Goal: Task Accomplishment & Management: Use online tool/utility

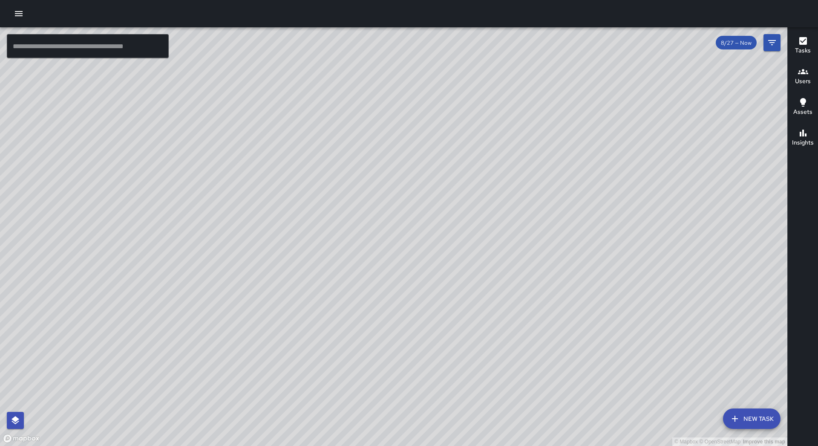
click at [26, 17] on button "button" at bounding box center [18, 13] width 17 height 17
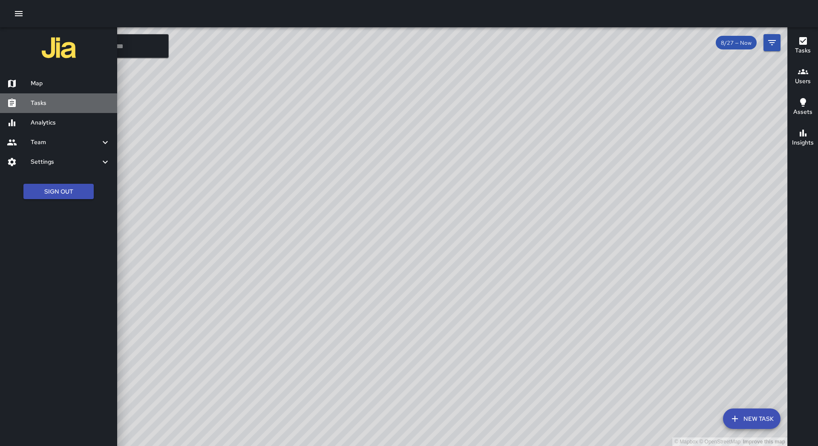
click at [50, 97] on link "Tasks" at bounding box center [58, 103] width 117 height 20
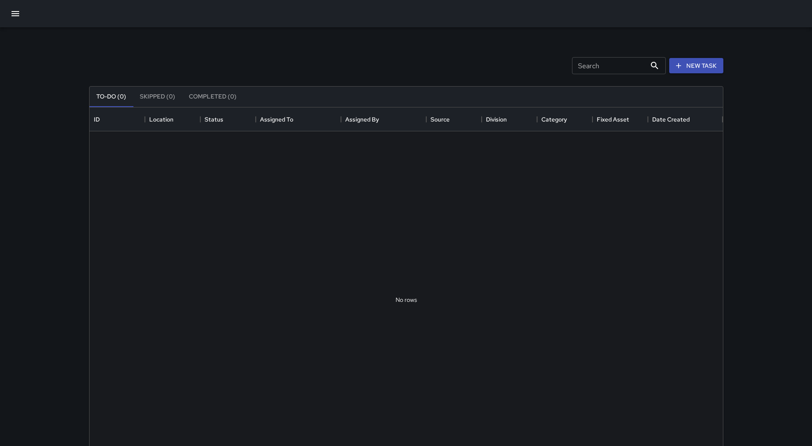
scroll to position [355, 627]
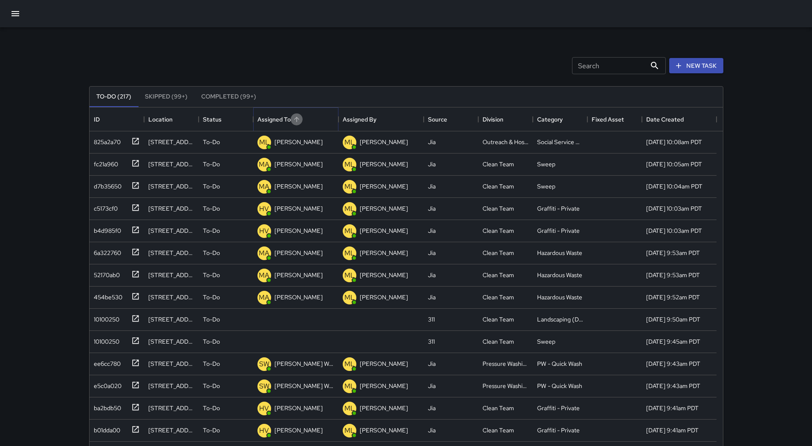
click at [301, 119] on button "Sort" at bounding box center [297, 119] width 12 height 12
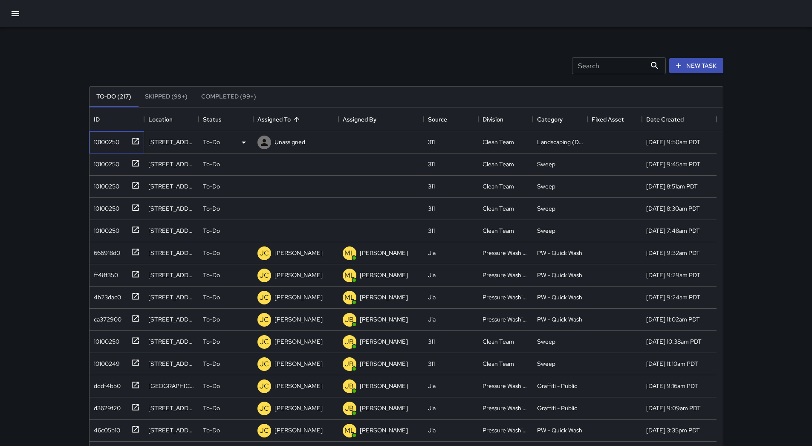
click at [107, 138] on div "10100250" at bounding box center [104, 140] width 29 height 12
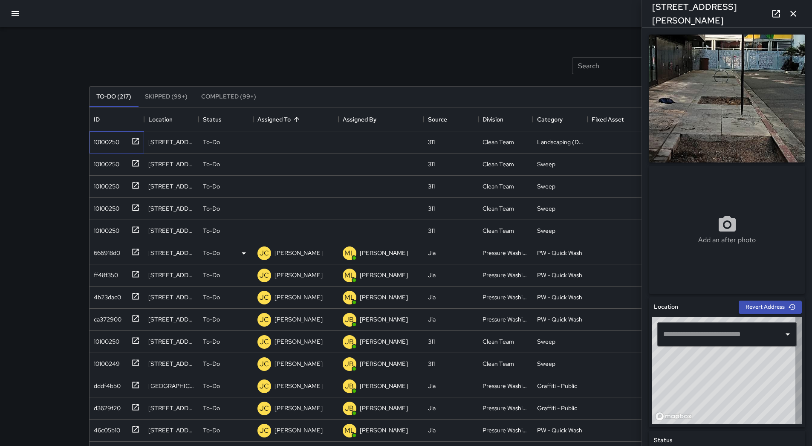
type input "**********"
click at [240, 145] on icon at bounding box center [244, 142] width 10 height 10
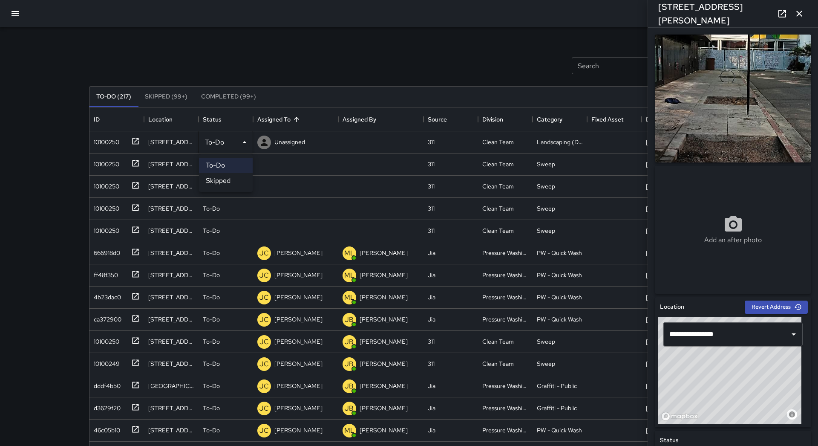
drag, startPoint x: 232, startPoint y: 180, endPoint x: 207, endPoint y: 180, distance: 25.6
click at [231, 180] on li "Skipped" at bounding box center [226, 180] width 54 height 15
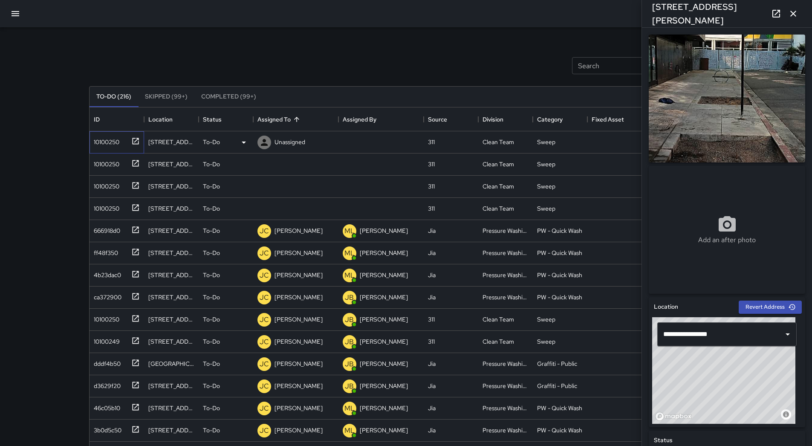
click at [112, 142] on div "10100250" at bounding box center [104, 140] width 29 height 12
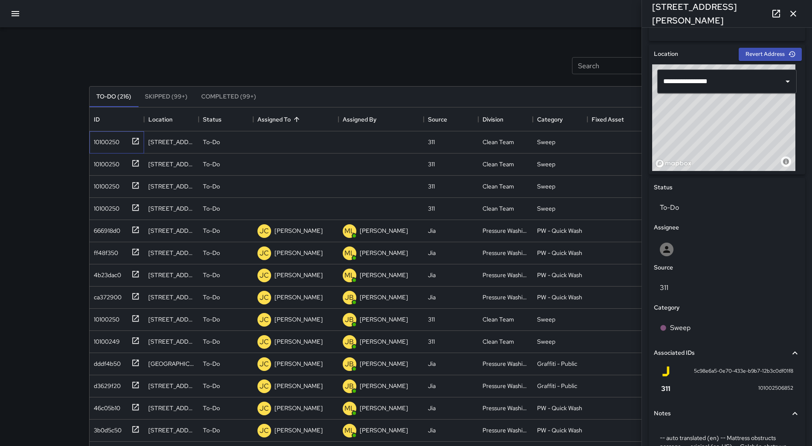
scroll to position [310, 0]
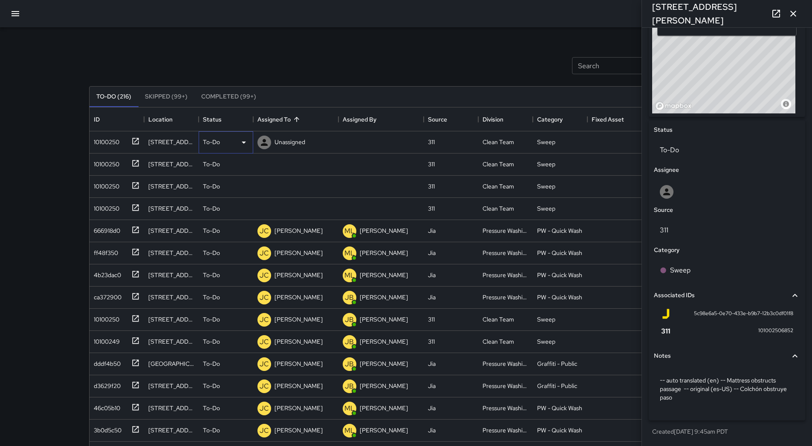
click at [235, 142] on div "To-Do" at bounding box center [226, 142] width 46 height 10
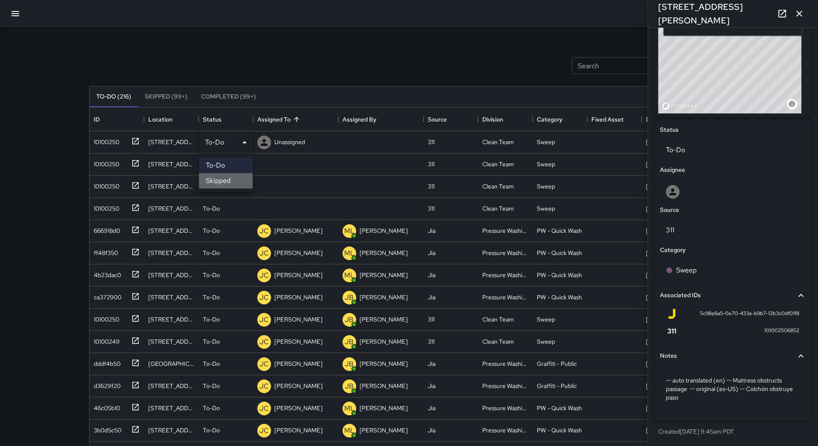
click at [232, 180] on li "Skipped" at bounding box center [226, 180] width 54 height 15
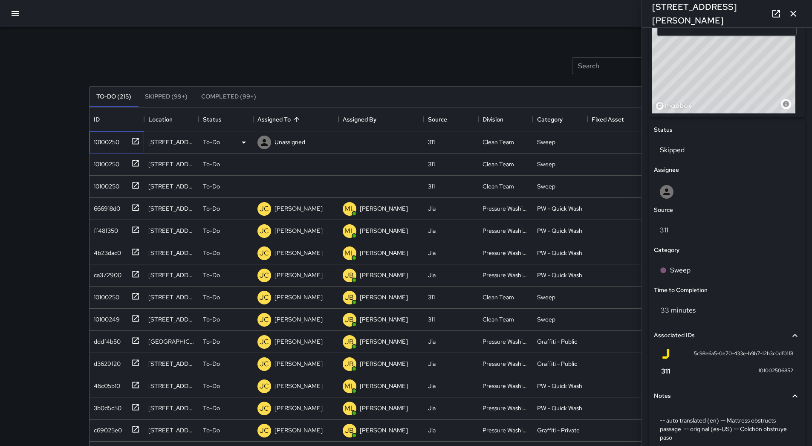
drag, startPoint x: 106, startPoint y: 141, endPoint x: 112, endPoint y: 141, distance: 6.4
click at [110, 141] on div "10100250" at bounding box center [104, 140] width 29 height 12
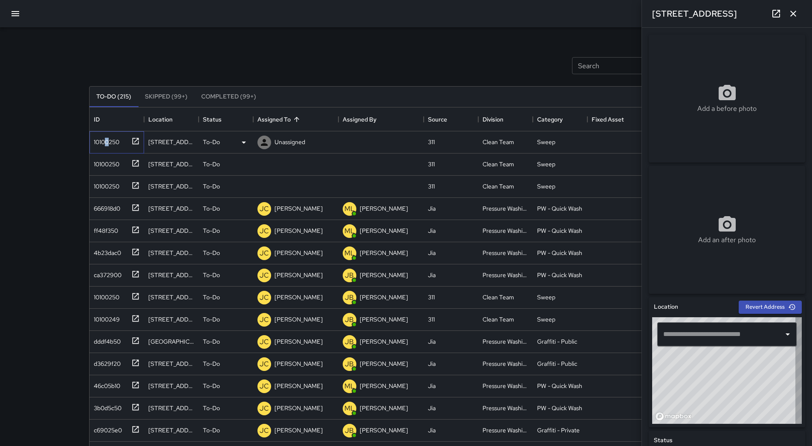
type input "**********"
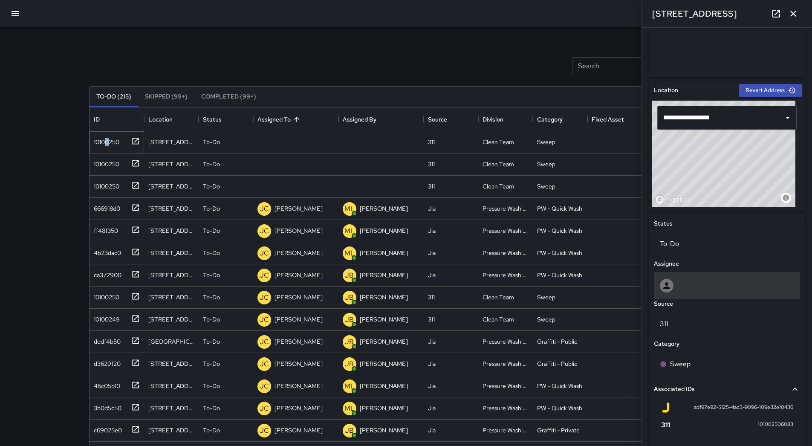
scroll to position [302, 0]
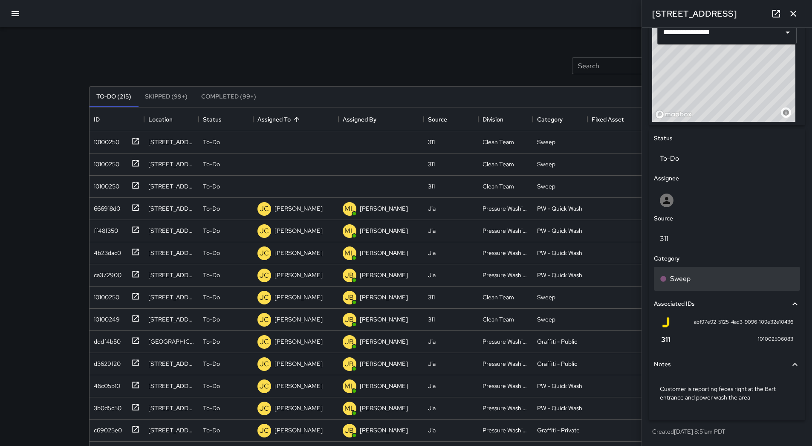
click at [720, 278] on div "Sweep" at bounding box center [727, 279] width 134 height 10
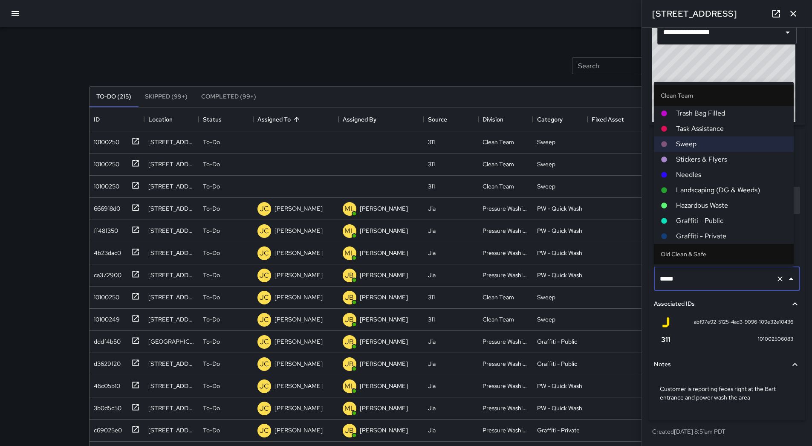
click at [721, 205] on span "Hazardous Waste" at bounding box center [731, 205] width 111 height 10
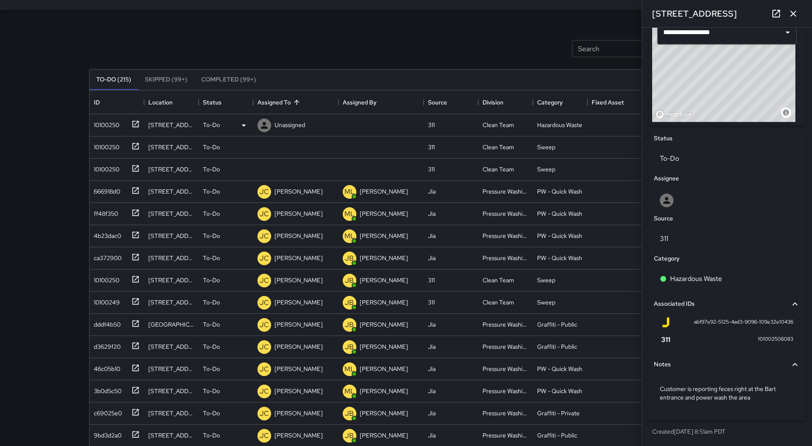
scroll to position [0, 0]
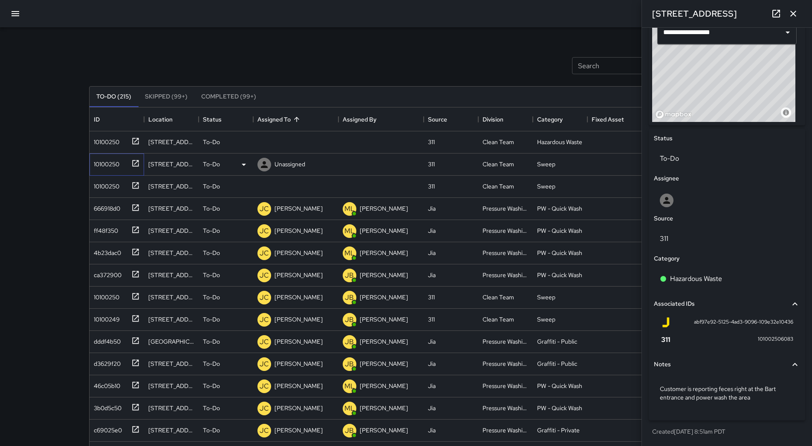
drag, startPoint x: 111, startPoint y: 164, endPoint x: 117, endPoint y: 170, distance: 8.4
click at [111, 163] on div "10100250" at bounding box center [104, 162] width 29 height 12
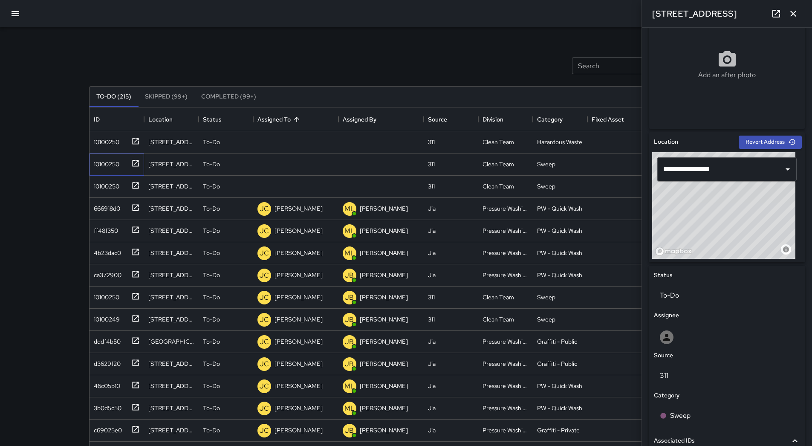
scroll to position [293, 0]
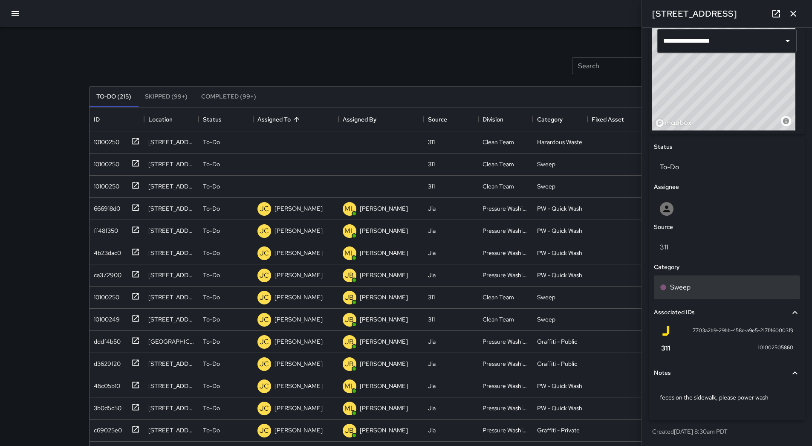
click at [704, 285] on div "Sweep" at bounding box center [727, 287] width 134 height 10
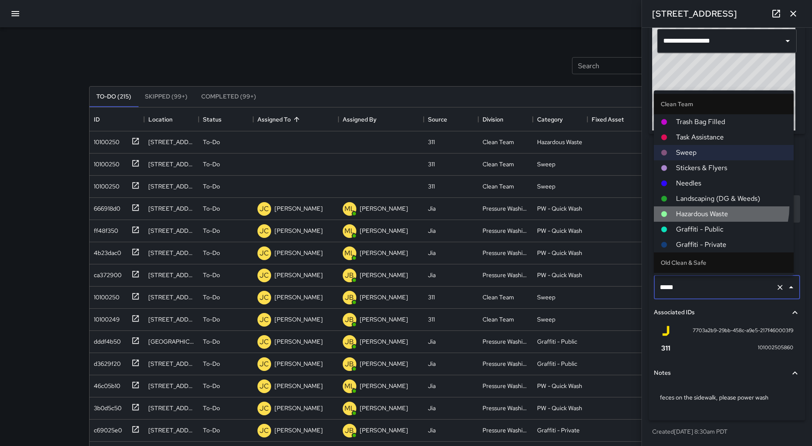
click at [717, 208] on li "Hazardous Waste" at bounding box center [724, 213] width 140 height 15
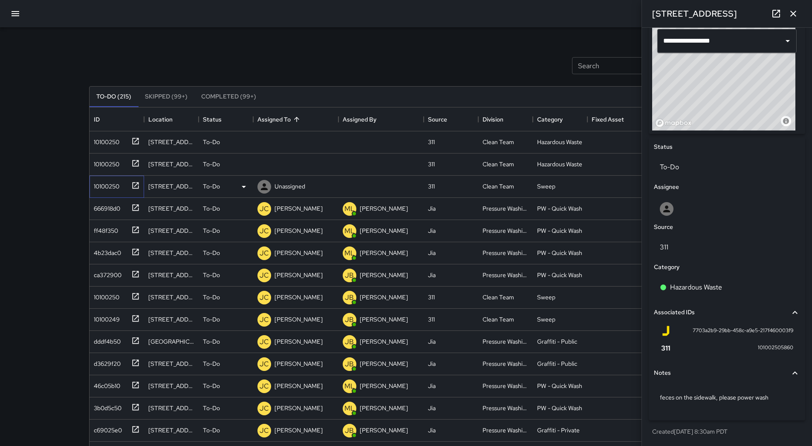
click at [101, 188] on div "10100250" at bounding box center [104, 185] width 29 height 12
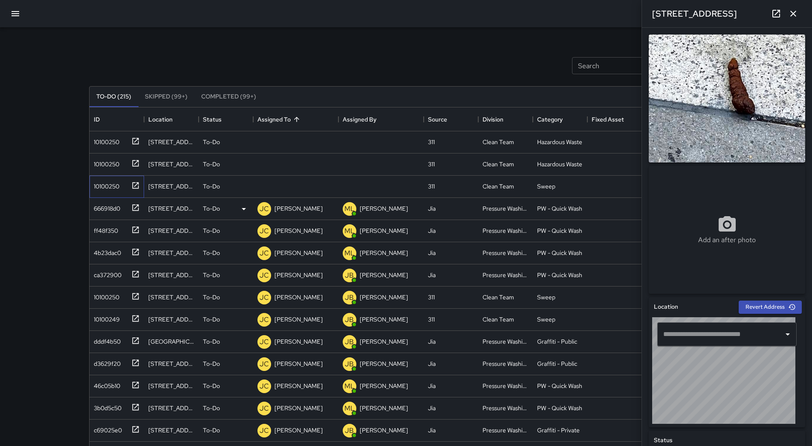
type input "**********"
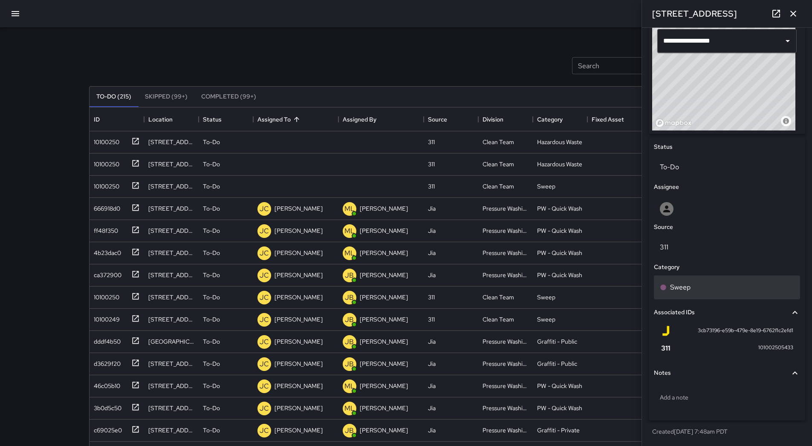
click at [704, 295] on div "Sweep" at bounding box center [727, 287] width 146 height 24
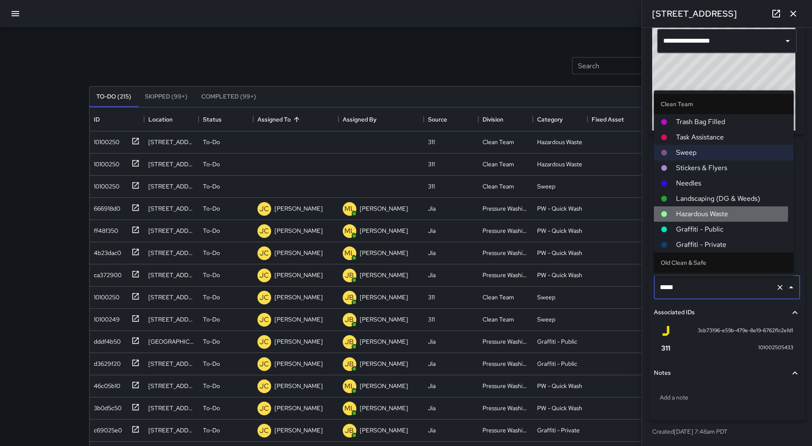
click at [702, 213] on span "Hazardous Waste" at bounding box center [731, 214] width 111 height 10
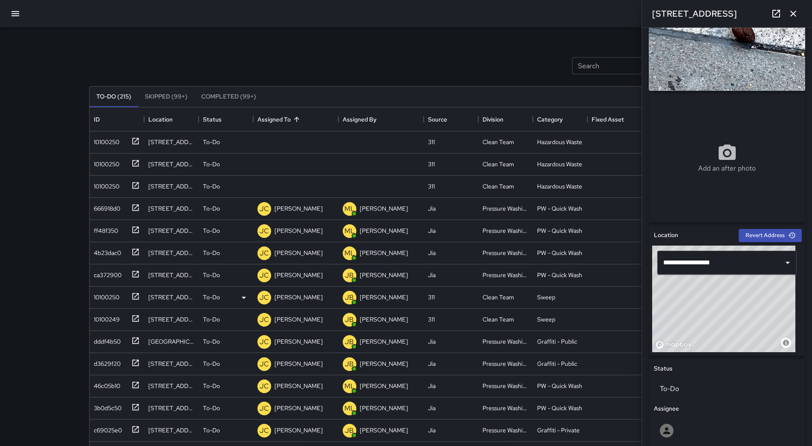
scroll to position [85, 0]
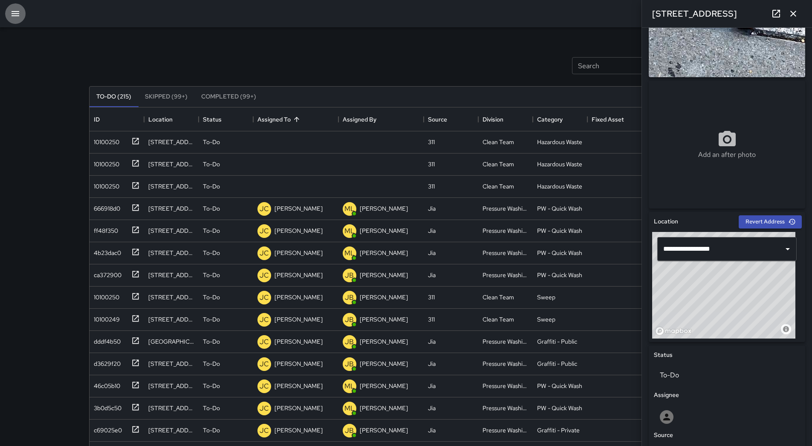
click at [20, 13] on icon "button" at bounding box center [15, 14] width 10 height 10
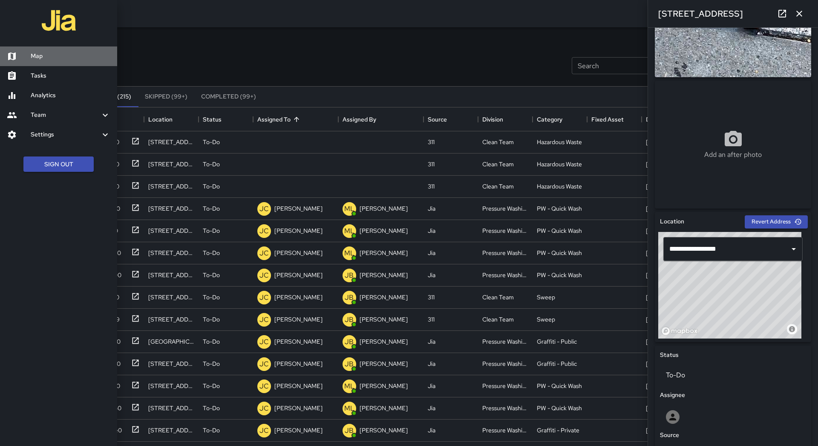
click at [52, 55] on h6 "Map" at bounding box center [71, 56] width 80 height 9
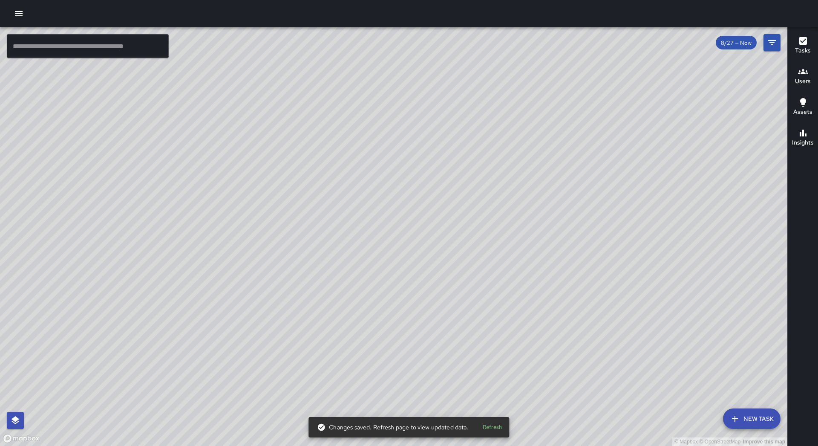
click at [20, 21] on button "button" at bounding box center [18, 13] width 17 height 17
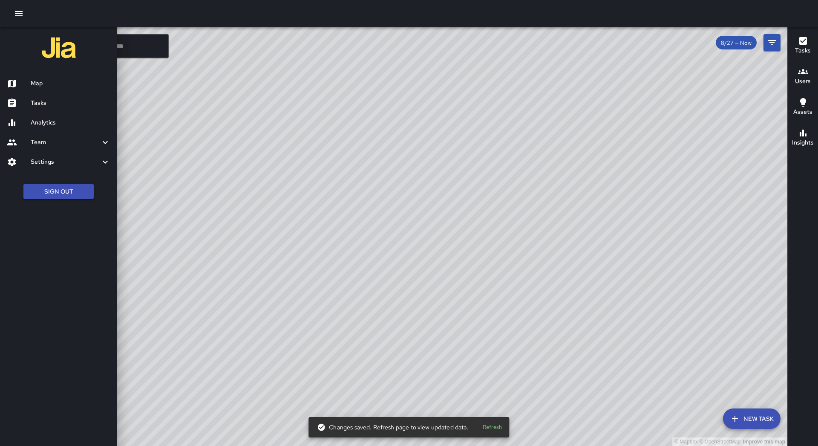
click at [49, 101] on h6 "Tasks" at bounding box center [71, 102] width 80 height 9
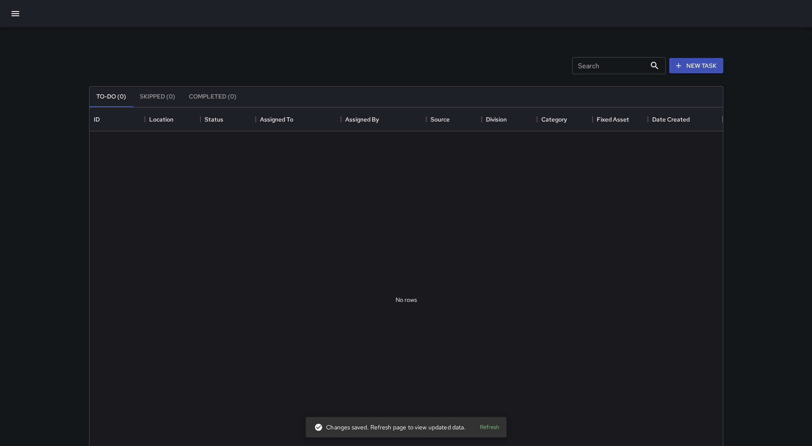
scroll to position [355, 627]
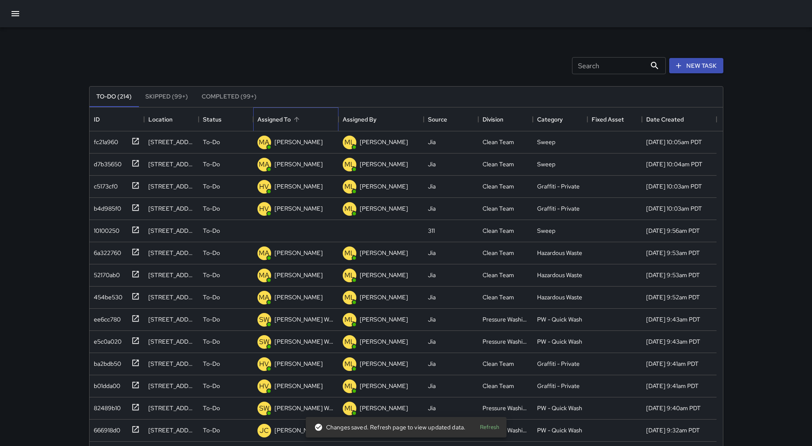
click at [301, 113] on div "Assigned To" at bounding box center [297, 119] width 12 height 12
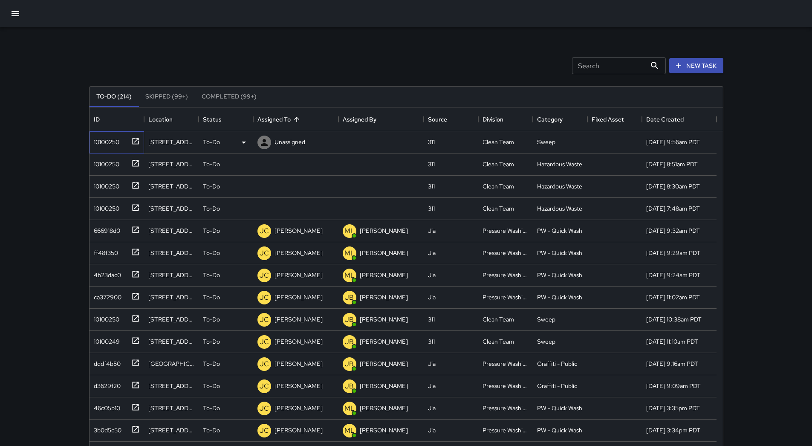
click at [101, 147] on div "10100250" at bounding box center [114, 140] width 49 height 14
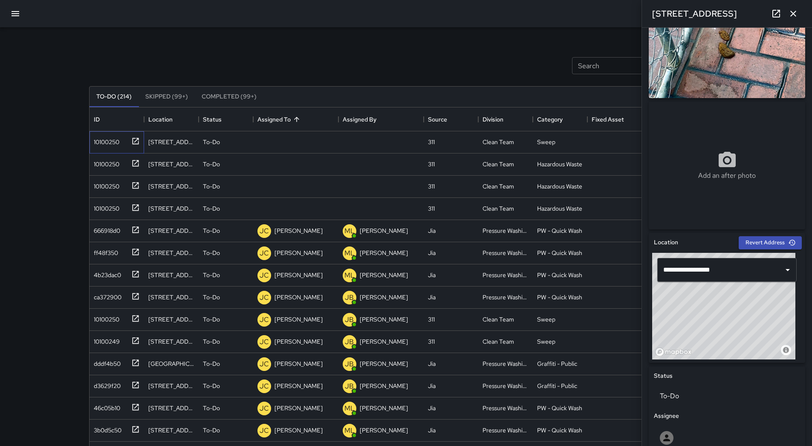
scroll to position [293, 0]
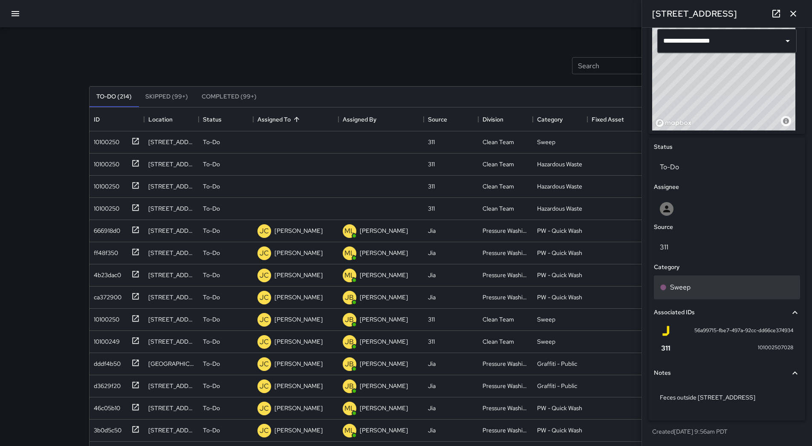
click at [725, 289] on div "Sweep" at bounding box center [727, 287] width 134 height 10
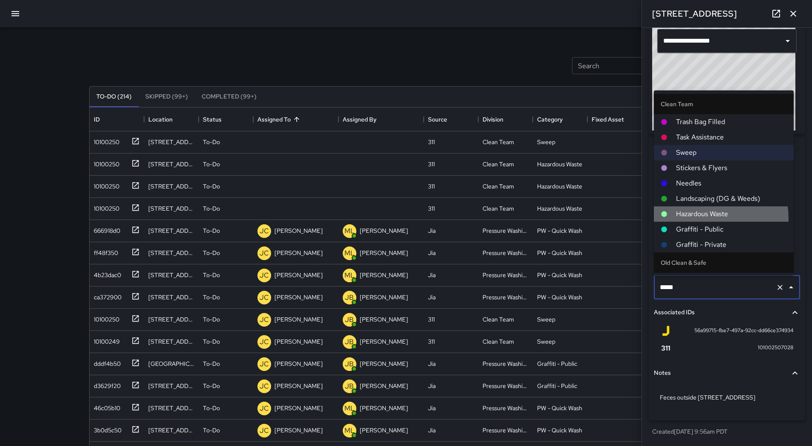
click at [713, 218] on span "Hazardous Waste" at bounding box center [731, 214] width 111 height 10
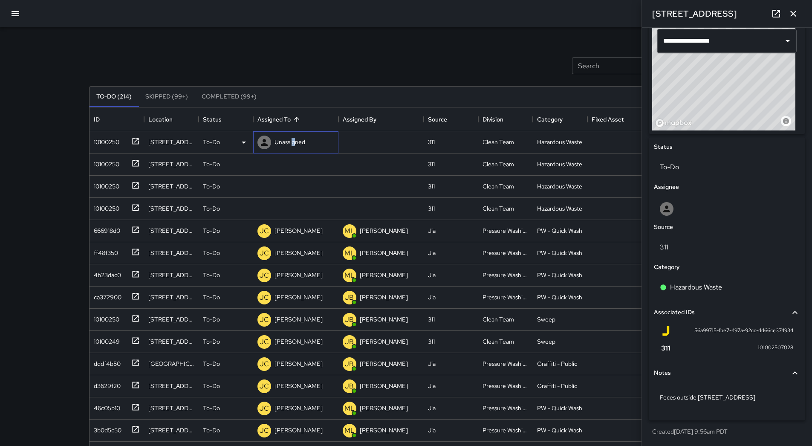
click at [294, 142] on p "Unassigned" at bounding box center [289, 142] width 31 height 9
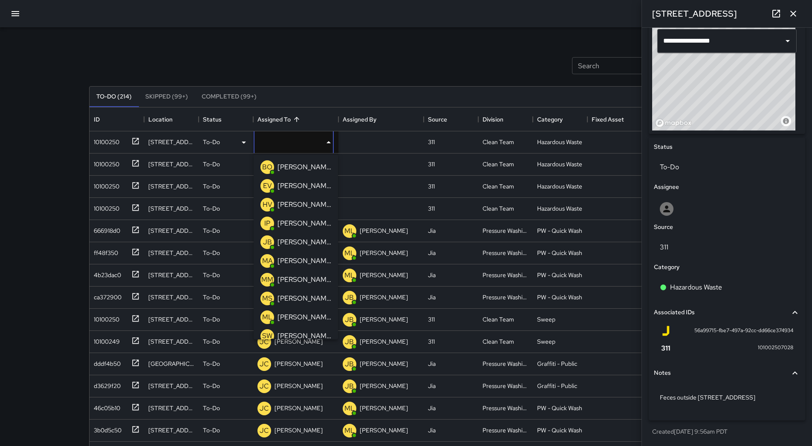
click at [310, 280] on p "[PERSON_NAME]" at bounding box center [304, 279] width 54 height 10
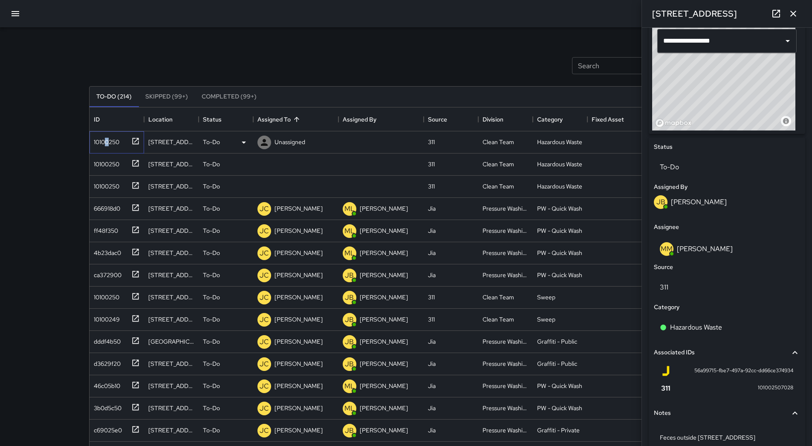
click at [108, 136] on div "10100250" at bounding box center [104, 140] width 29 height 12
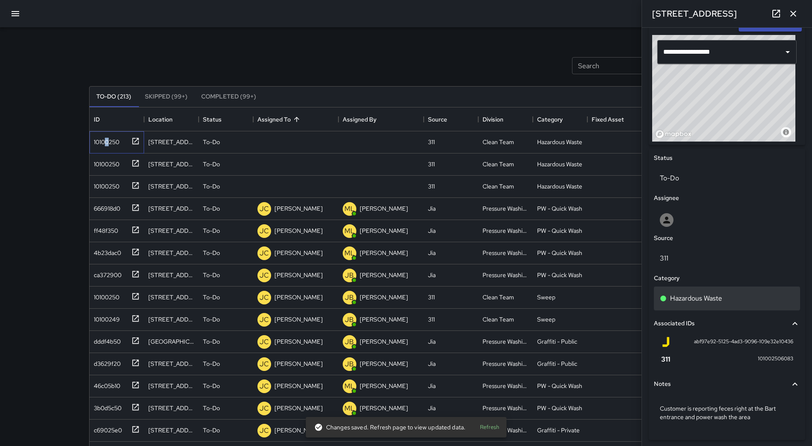
scroll to position [302, 0]
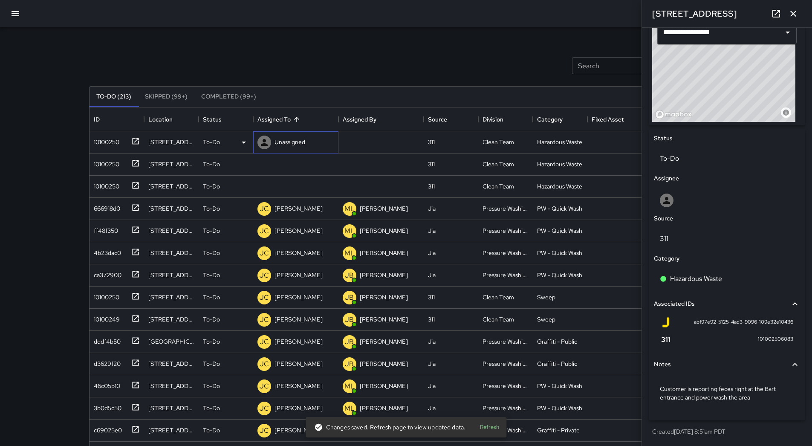
click at [284, 142] on p "Unassigned" at bounding box center [289, 142] width 31 height 9
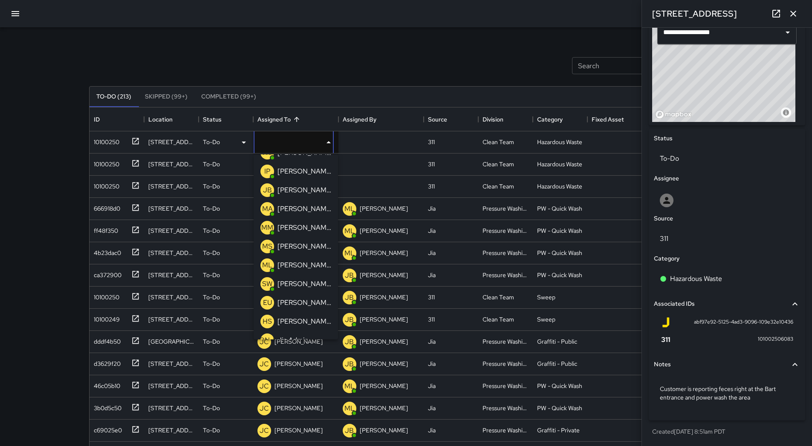
scroll to position [85, 0]
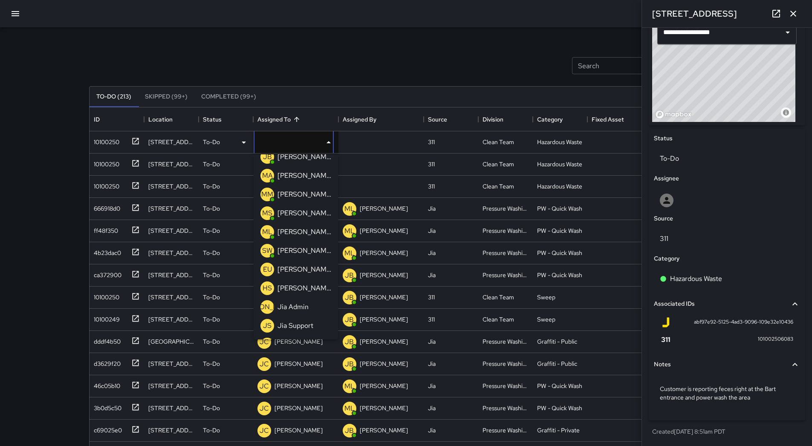
click at [304, 253] on p "[PERSON_NAME] Weekly" at bounding box center [304, 250] width 54 height 10
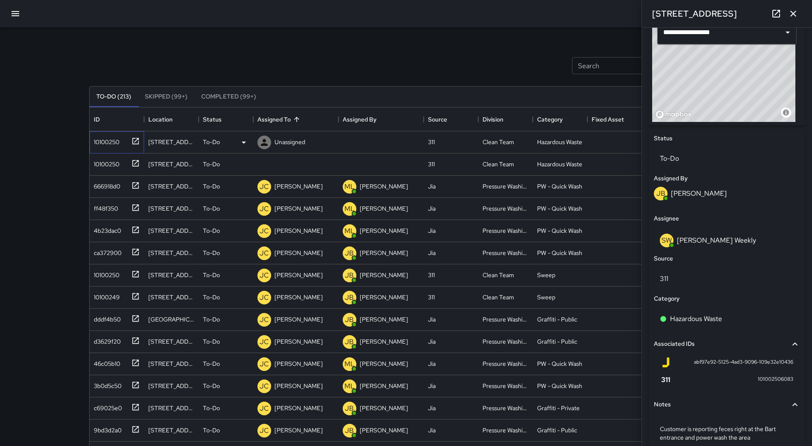
click at [107, 144] on div "10100250" at bounding box center [104, 140] width 29 height 12
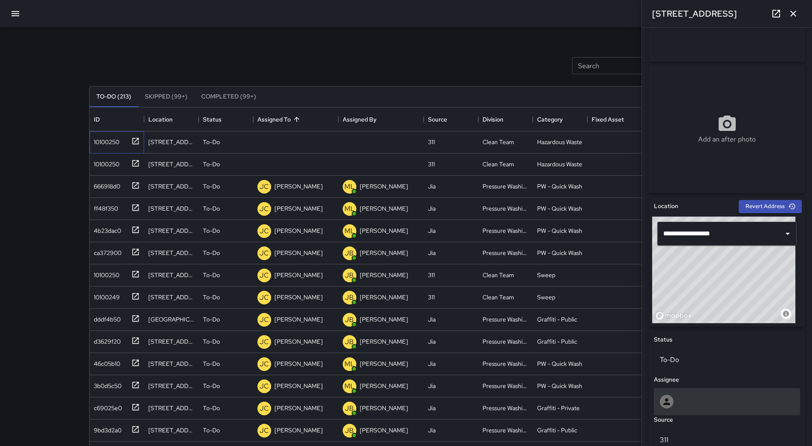
scroll to position [293, 0]
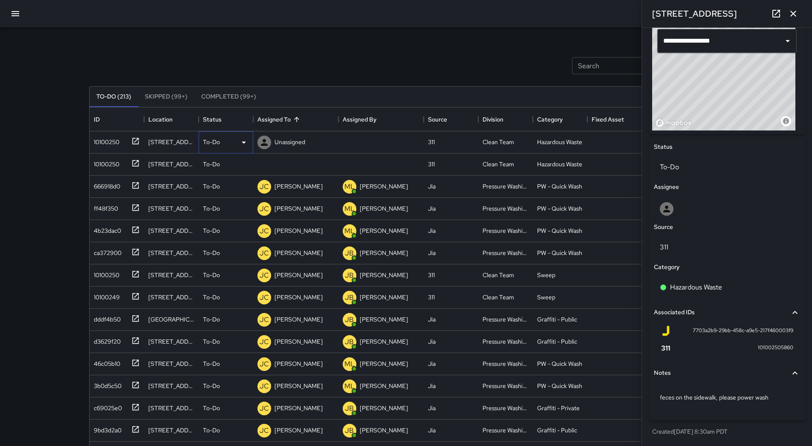
click at [234, 140] on div "To-Do" at bounding box center [226, 142] width 46 height 10
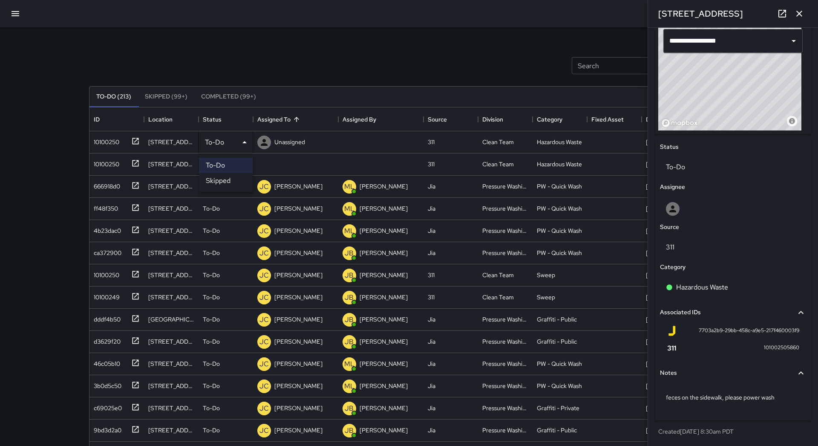
click at [295, 138] on div at bounding box center [409, 223] width 818 height 446
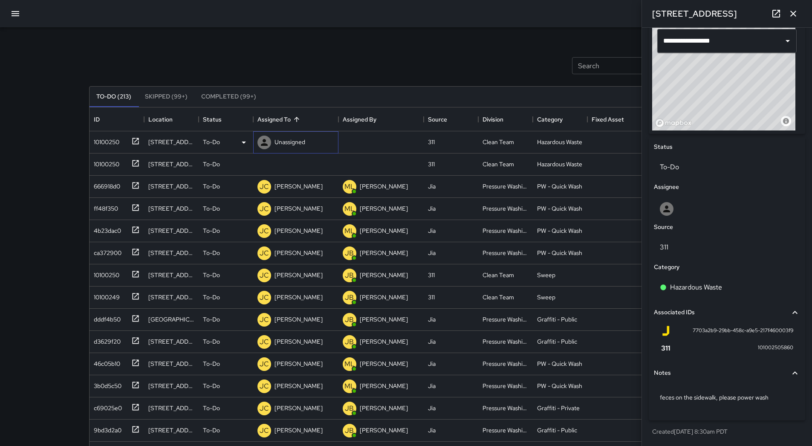
click at [295, 141] on p "Unassigned" at bounding box center [289, 142] width 31 height 9
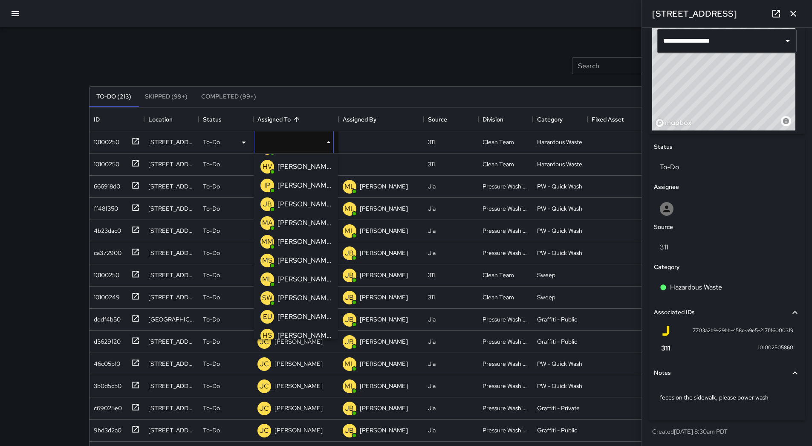
scroll to position [85, 0]
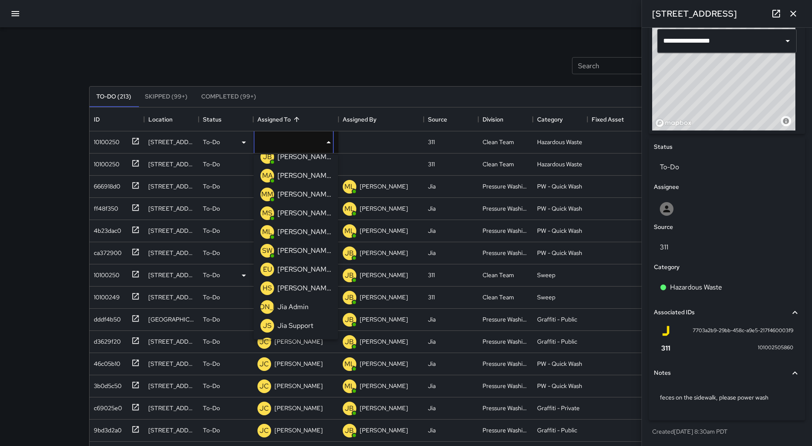
click at [300, 251] on p "[PERSON_NAME] Weekly" at bounding box center [304, 250] width 54 height 10
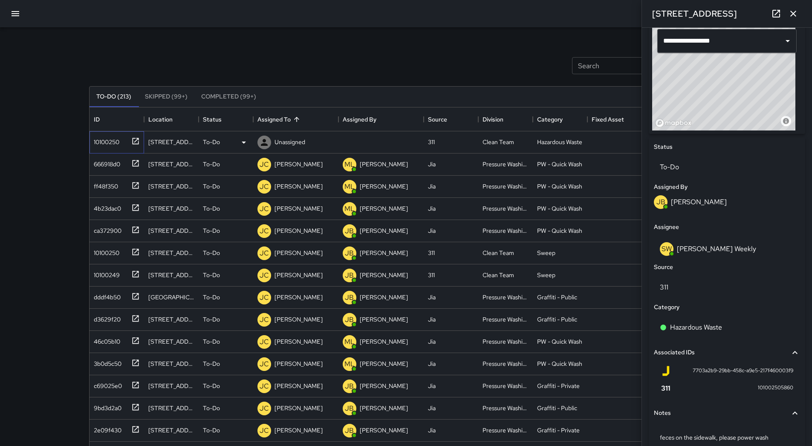
click at [110, 143] on div "10100250" at bounding box center [104, 140] width 29 height 12
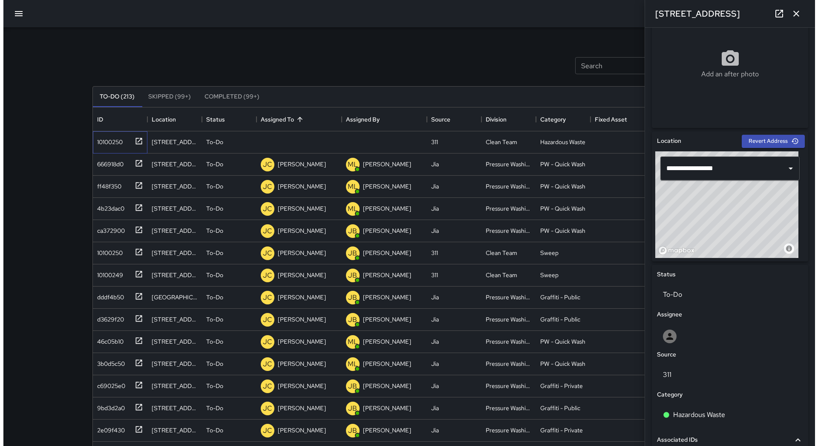
scroll to position [165, 0]
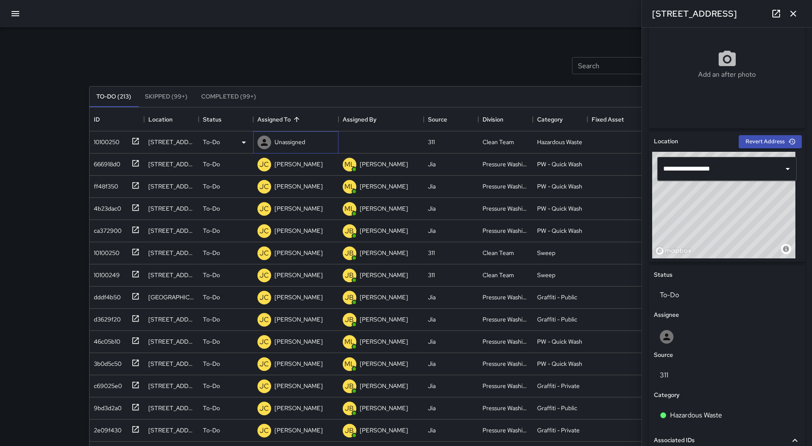
click at [305, 143] on p "Unassigned" at bounding box center [289, 142] width 31 height 9
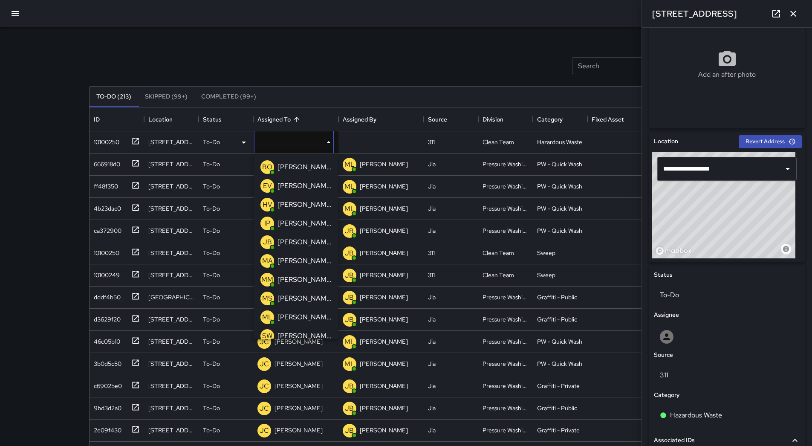
click at [302, 279] on p "[PERSON_NAME]" at bounding box center [304, 279] width 54 height 10
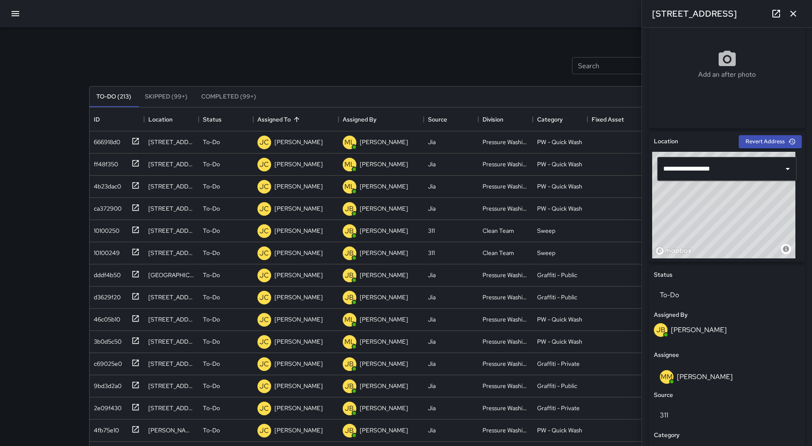
click at [11, 5] on button "button" at bounding box center [15, 13] width 20 height 20
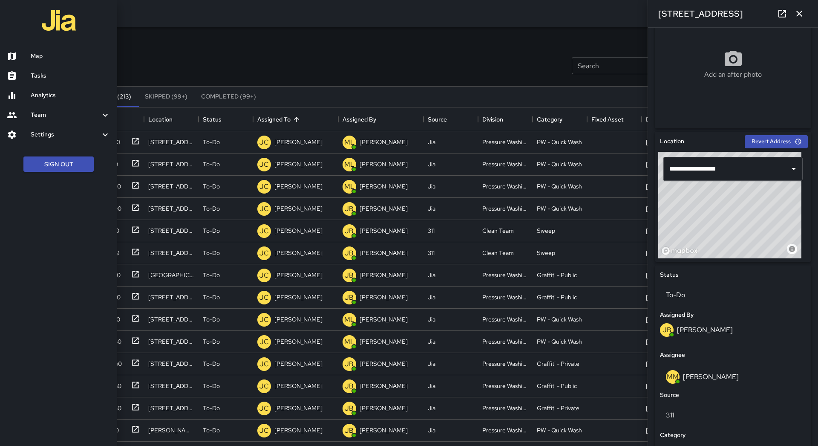
click at [56, 57] on h6 "Map" at bounding box center [71, 56] width 80 height 9
